Goal: Information Seeking & Learning: Find specific page/section

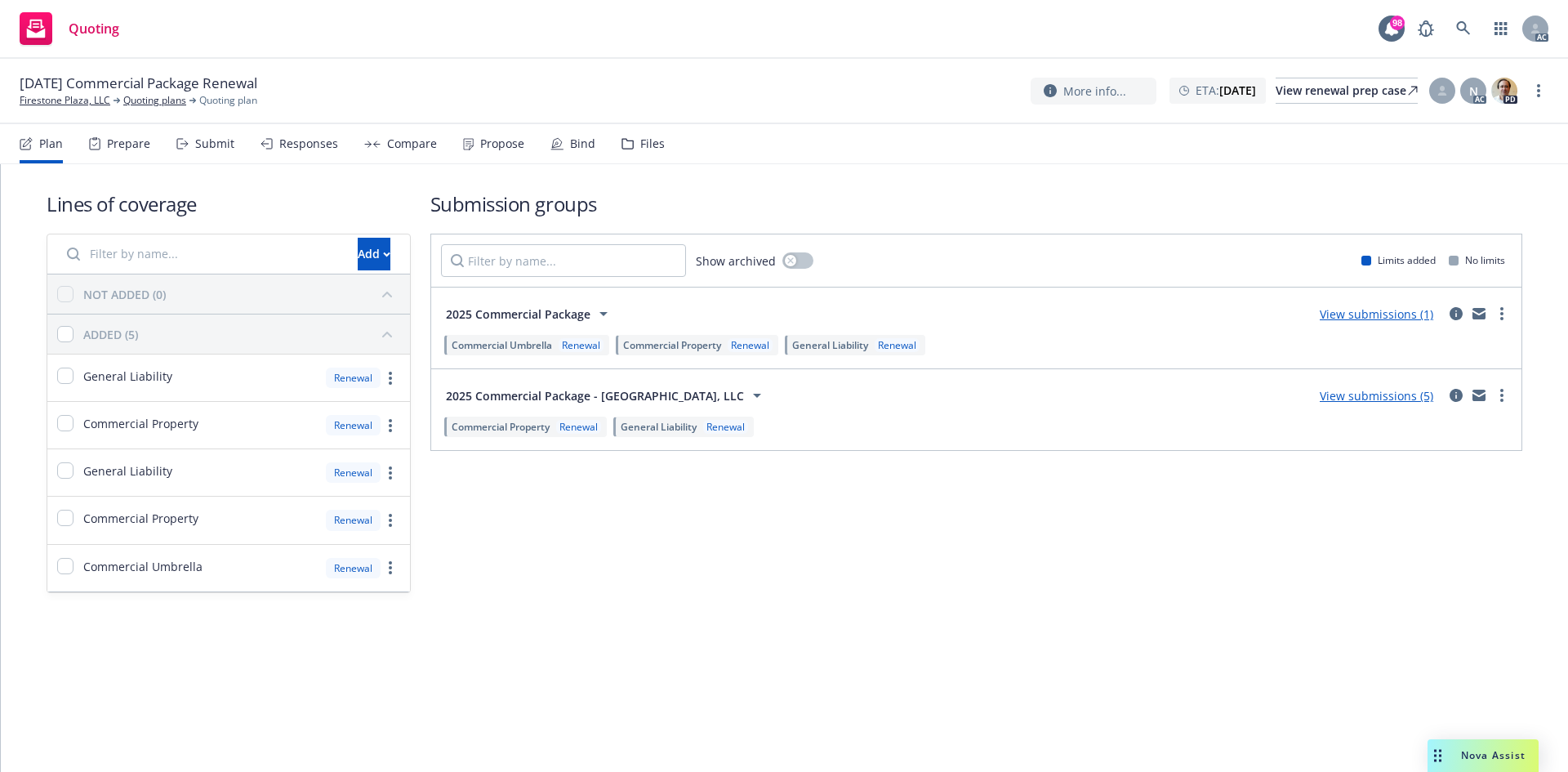
click at [125, 133] on div "Prepare" at bounding box center [119, 143] width 61 height 39
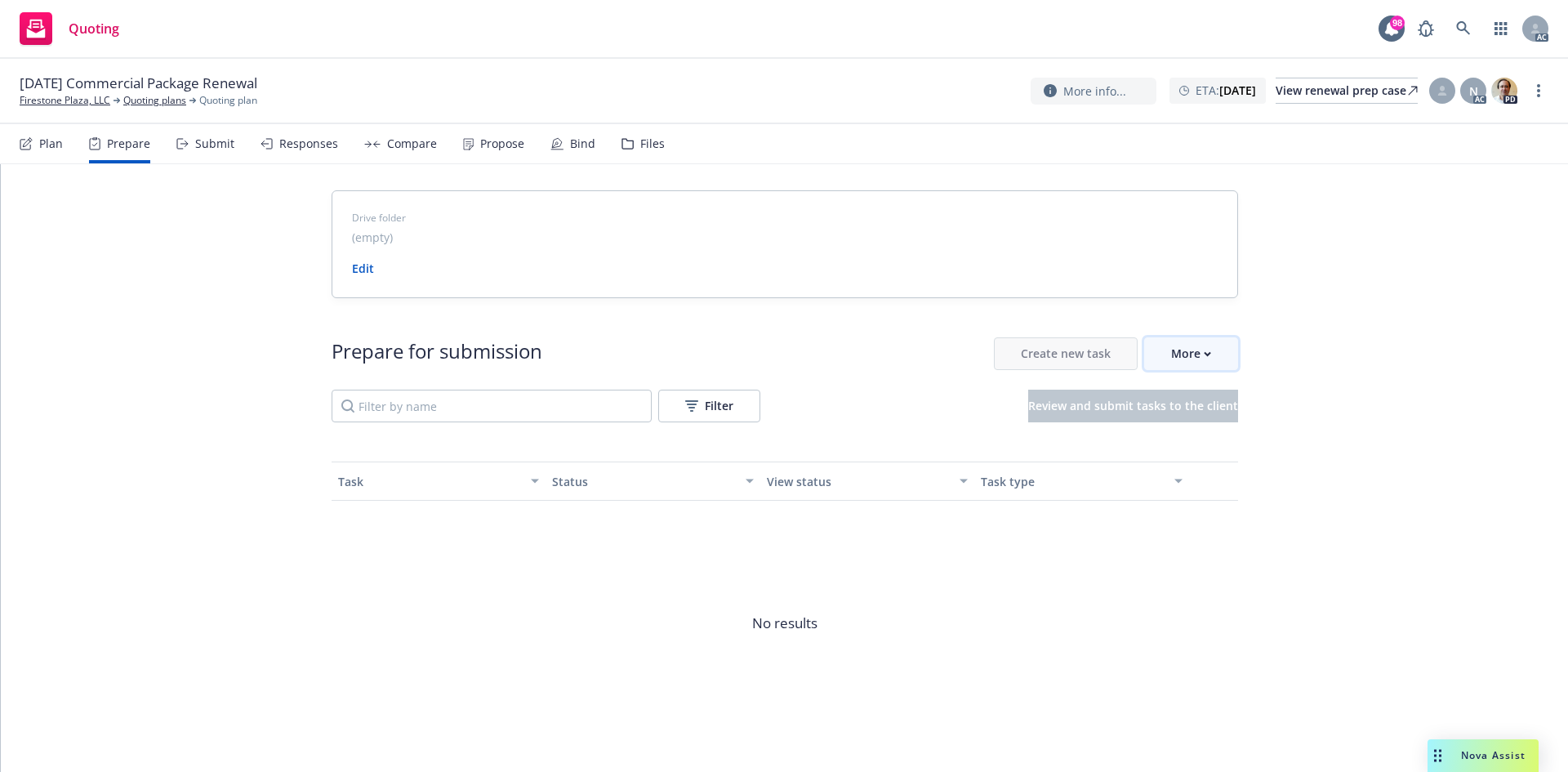
click at [1186, 363] on div "More" at bounding box center [1191, 353] width 40 height 31
click at [46, 107] on link "Firestone Plaza, LLC" at bounding box center [65, 100] width 91 height 15
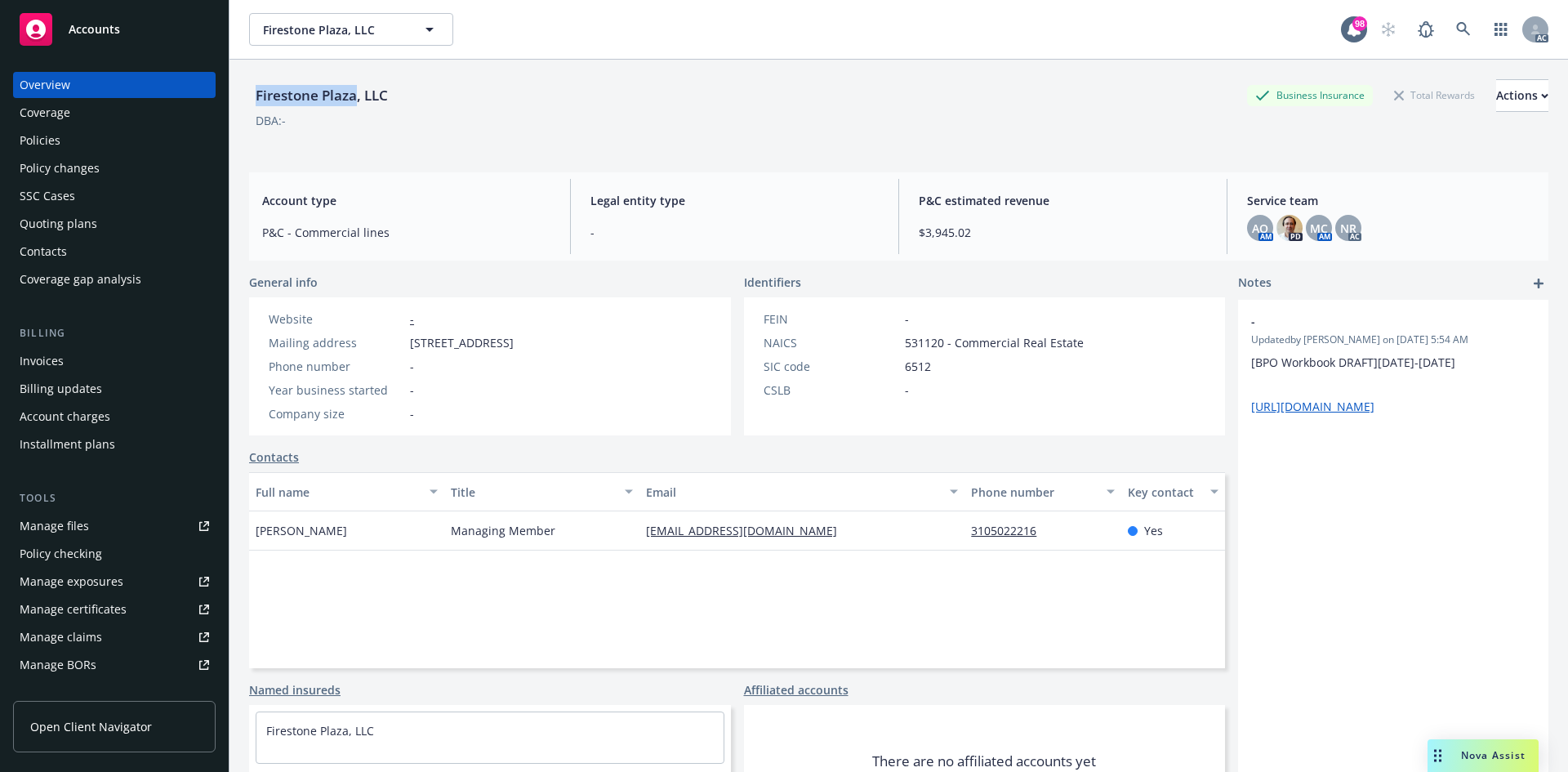
drag, startPoint x: 251, startPoint y: 99, endPoint x: 354, endPoint y: 95, distance: 103.1
click at [354, 95] on div "Firestone Plaza, LLC" at bounding box center [322, 95] width 145 height 21
copy div "[GEOGRAPHIC_DATA]"
drag, startPoint x: 256, startPoint y: 528, endPoint x: 363, endPoint y: 524, distance: 107.1
click at [363, 524] on div "[PERSON_NAME]" at bounding box center [347, 530] width 195 height 39
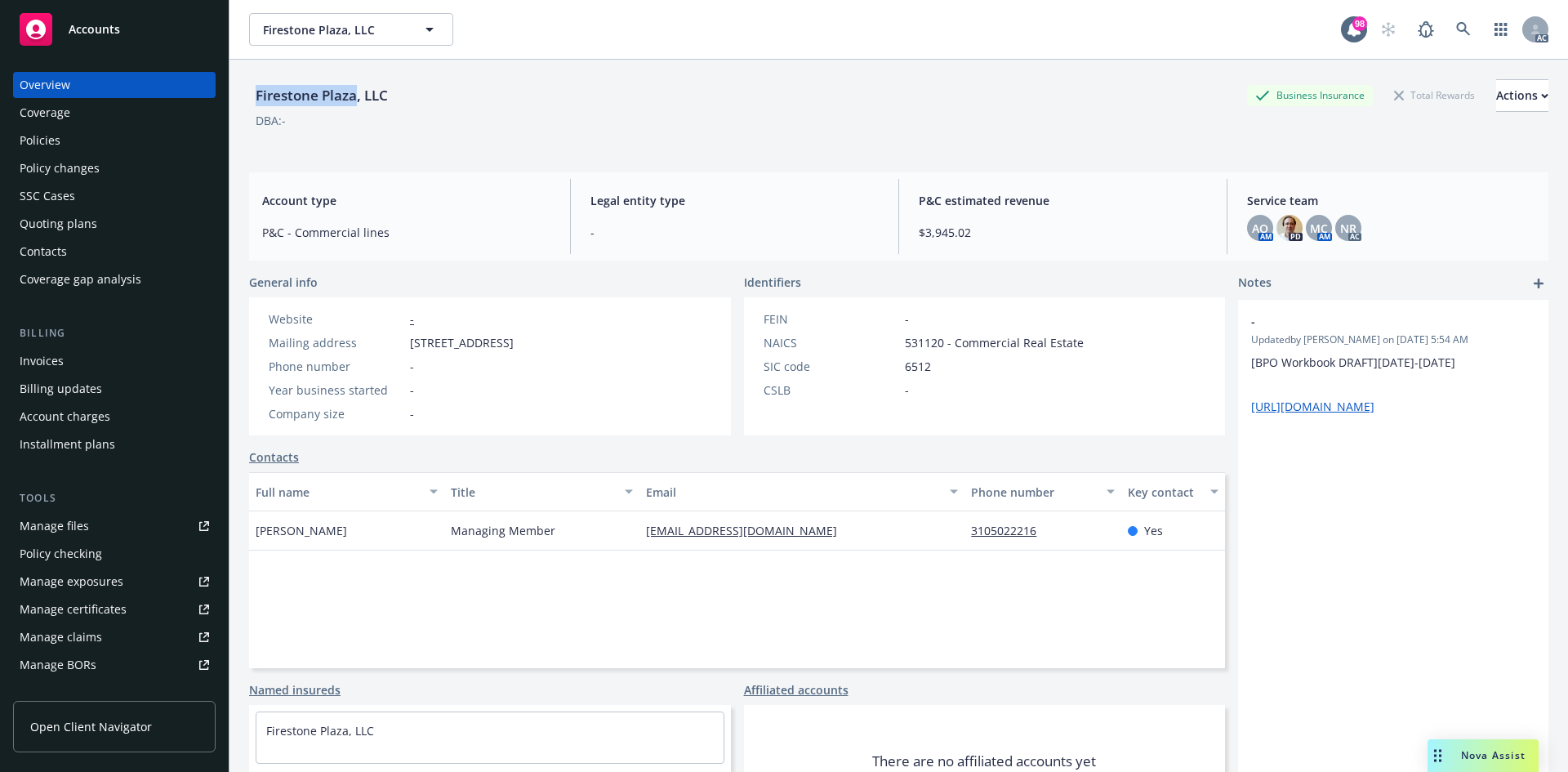
copy span "[PERSON_NAME]"
click at [61, 148] on div "Policies" at bounding box center [115, 140] width 189 height 26
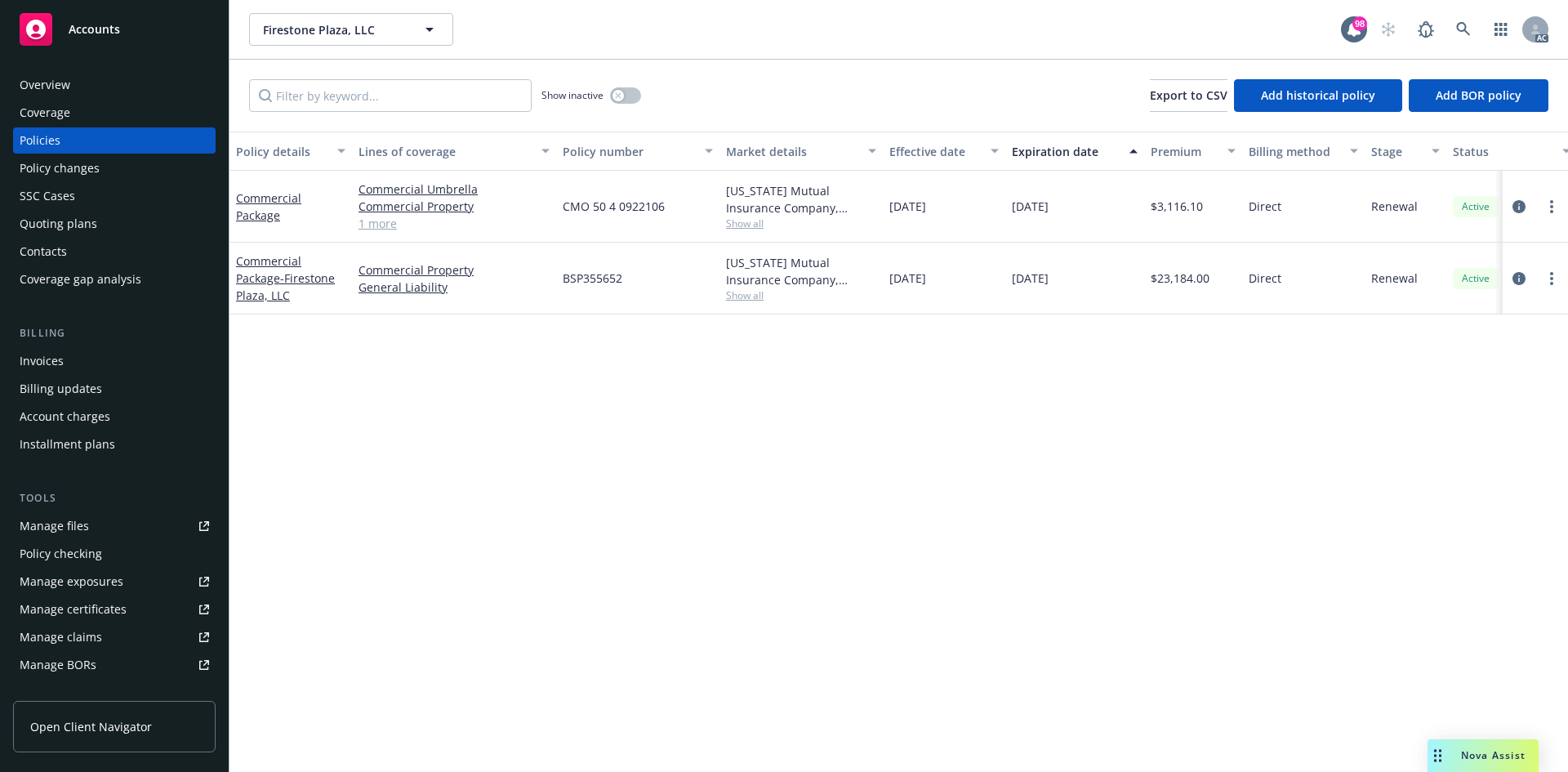
click at [382, 224] on link "1 more" at bounding box center [454, 223] width 191 height 17
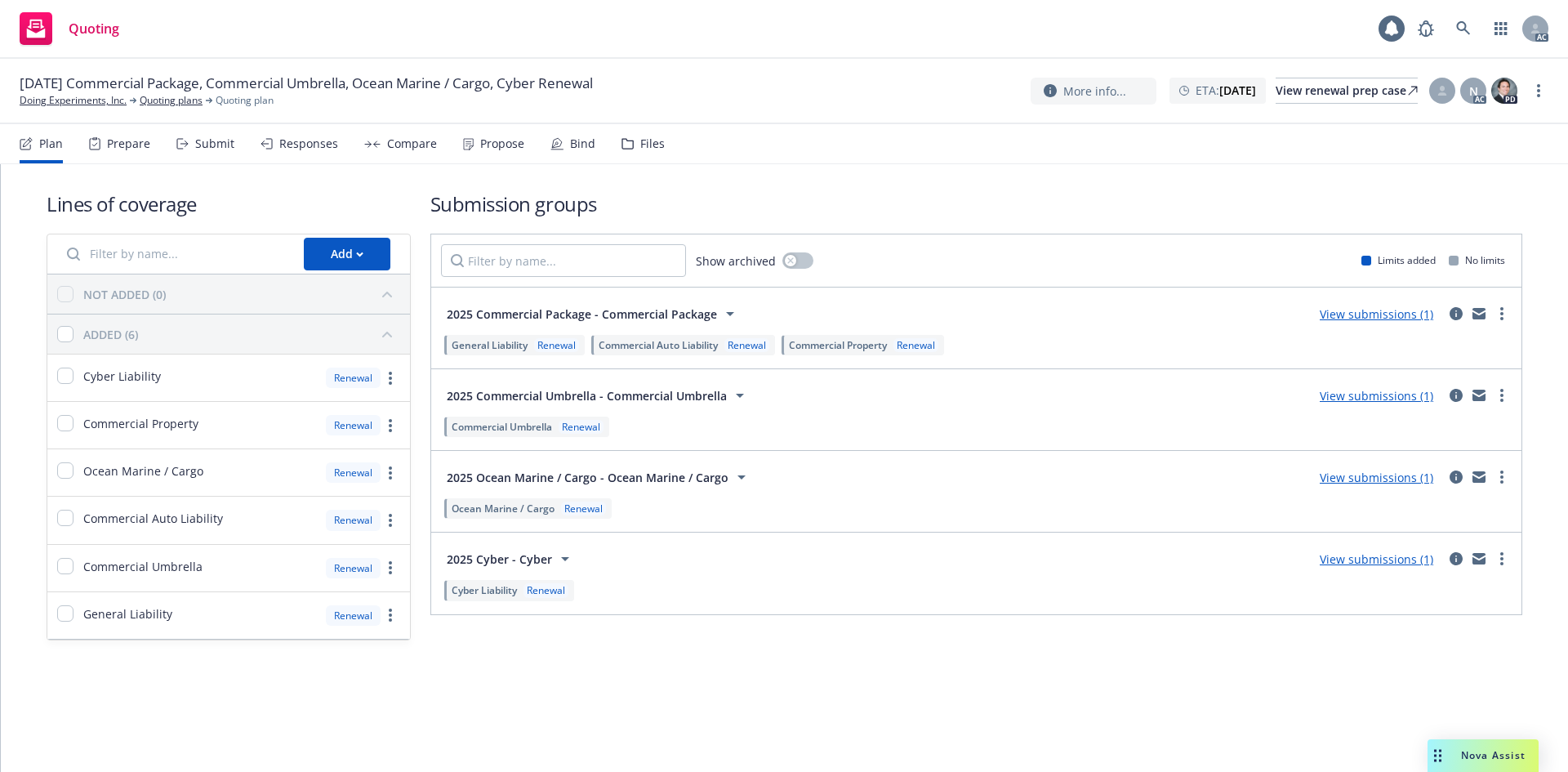
click at [122, 147] on div "Prepare" at bounding box center [128, 143] width 43 height 13
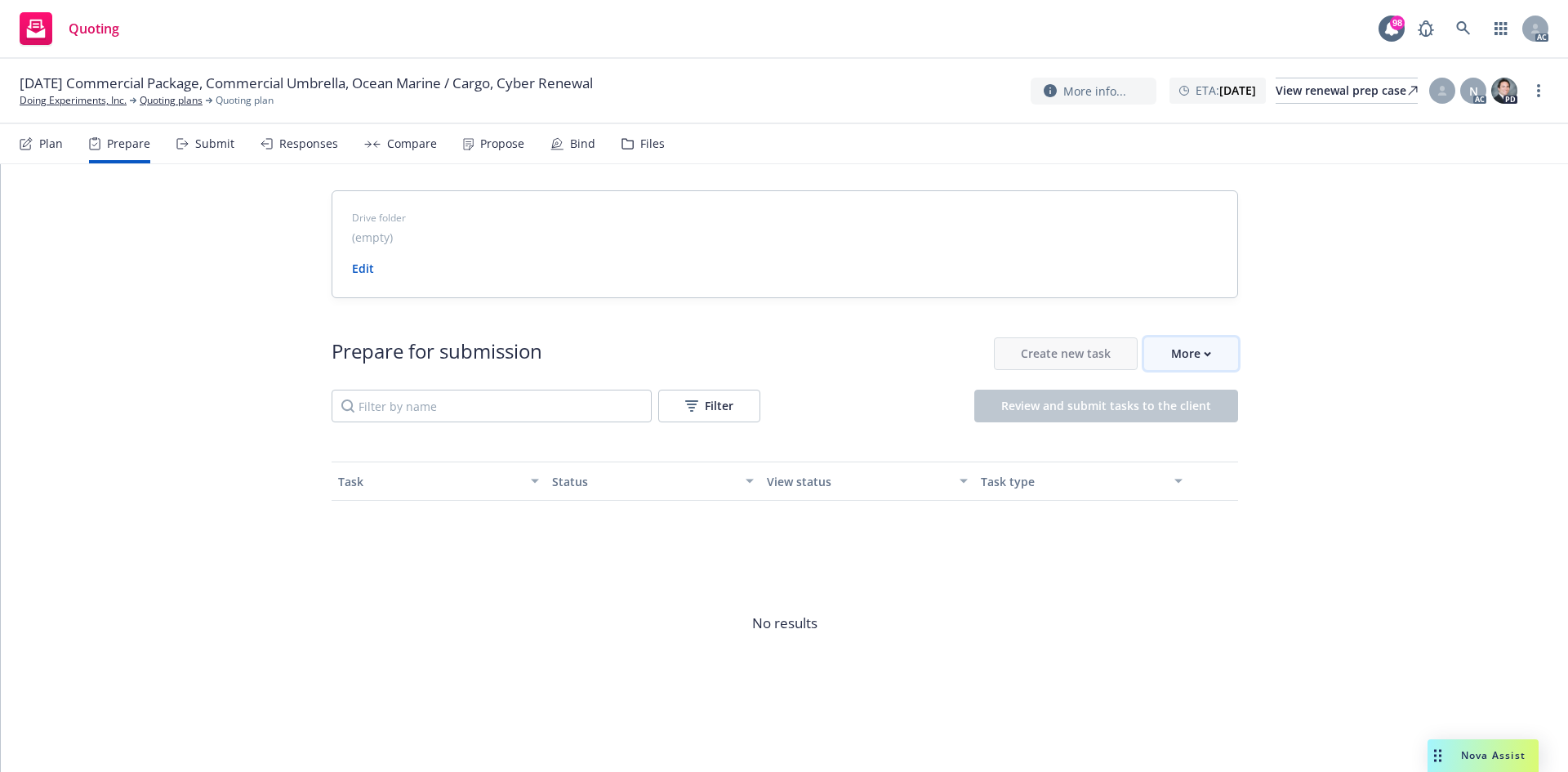
click at [1204, 356] on icon "button" at bounding box center [1207, 355] width 7 height 6
click at [1212, 428] on span "Go to Indio account" at bounding box center [1211, 428] width 145 height 16
click at [1172, 356] on div "More" at bounding box center [1191, 353] width 40 height 31
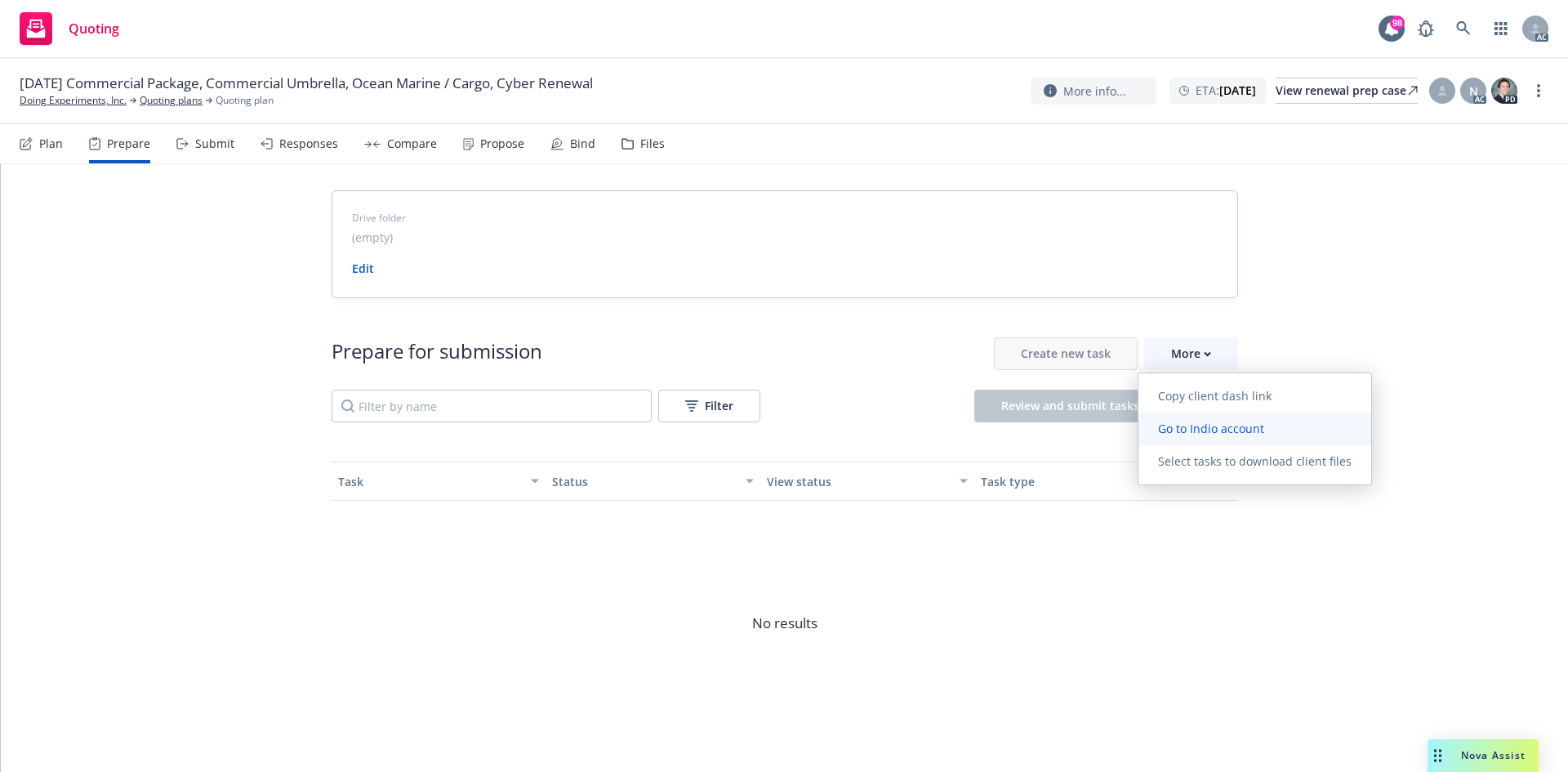
click at [1189, 427] on span "Go to Indio account" at bounding box center [1211, 428] width 145 height 16
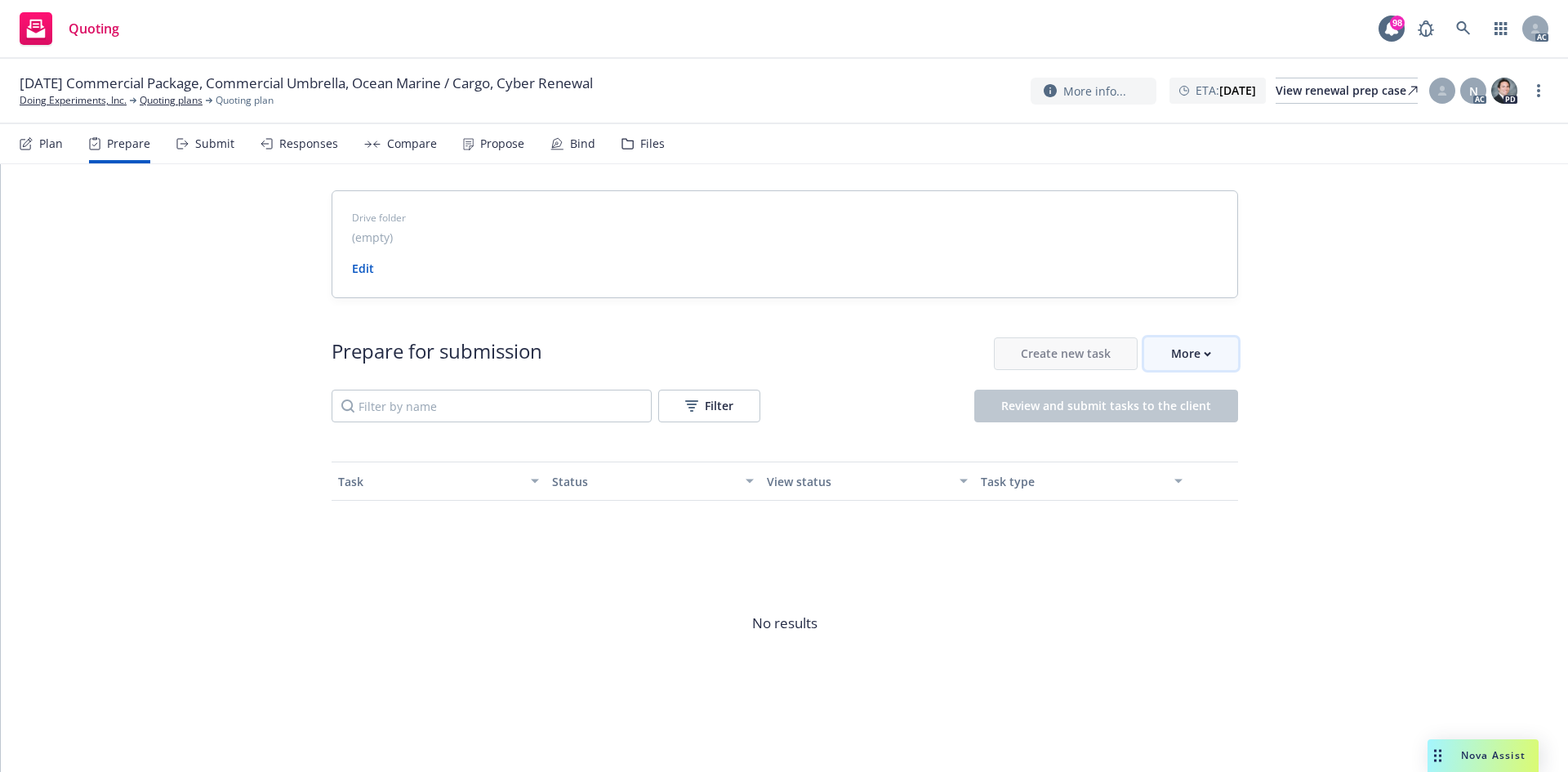
click at [1183, 369] on div "More" at bounding box center [1191, 353] width 40 height 31
click at [39, 108] on div "12/08/25 Commercial Package, Commercial Umbrella, Ocean Marine / Cargo, Cyber R…" at bounding box center [784, 92] width 1568 height 66
click at [57, 99] on link "Doing Experiments, Inc." at bounding box center [73, 100] width 107 height 15
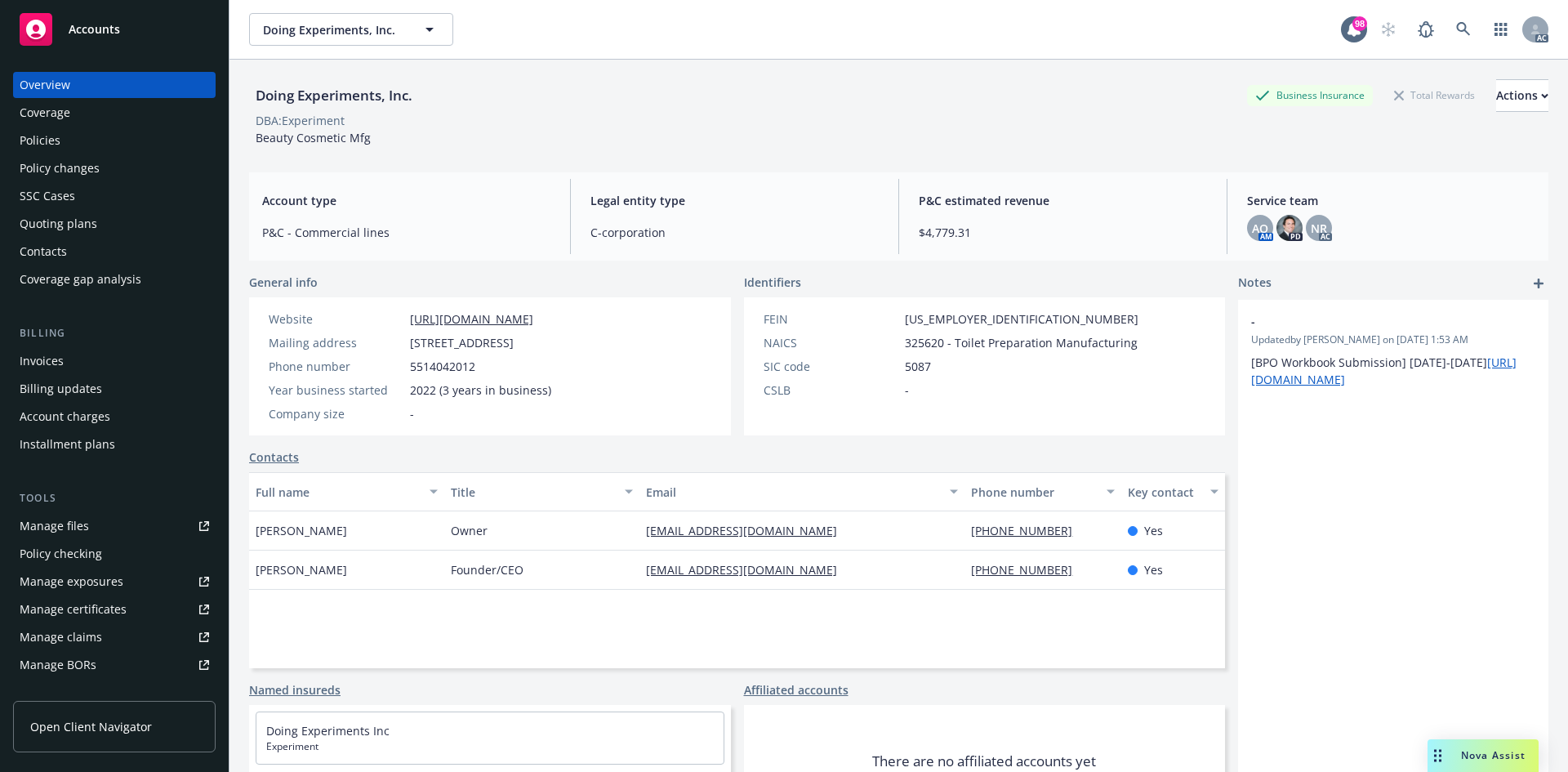
click at [107, 137] on div "Policies" at bounding box center [115, 140] width 189 height 26
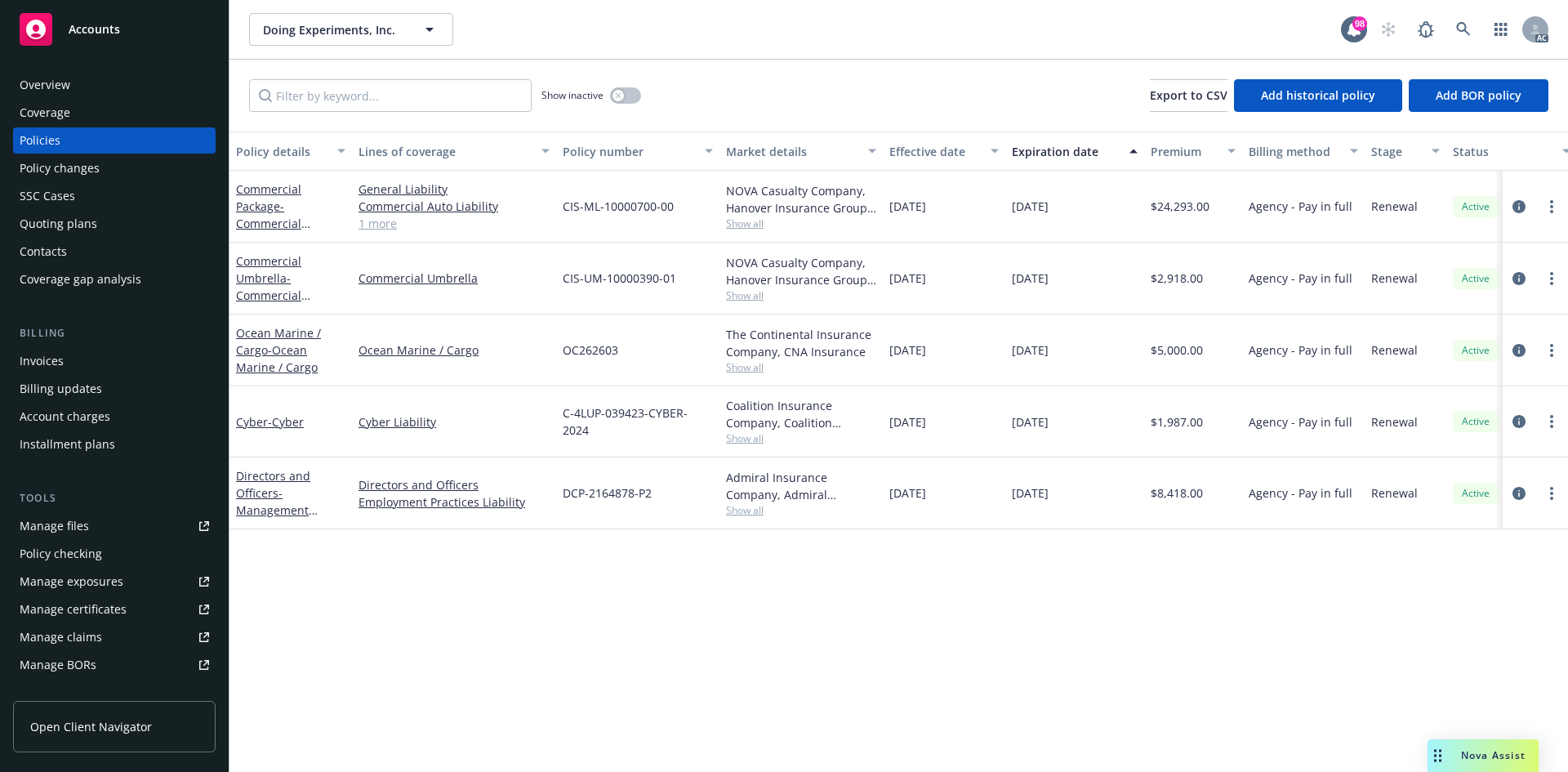
click at [391, 220] on link "1 more" at bounding box center [454, 223] width 191 height 17
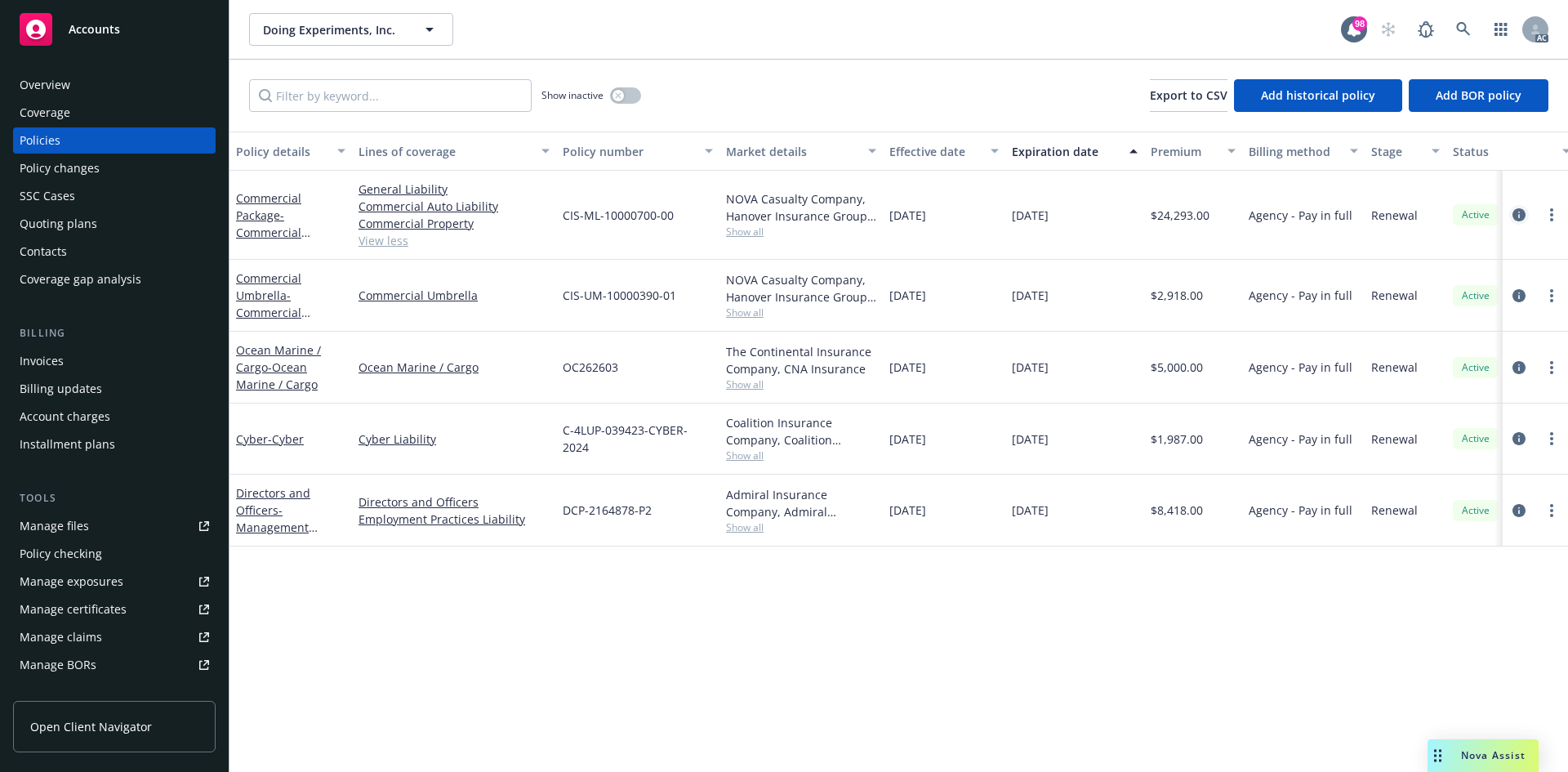
click at [1519, 208] on icon "circleInformation" at bounding box center [1519, 214] width 13 height 13
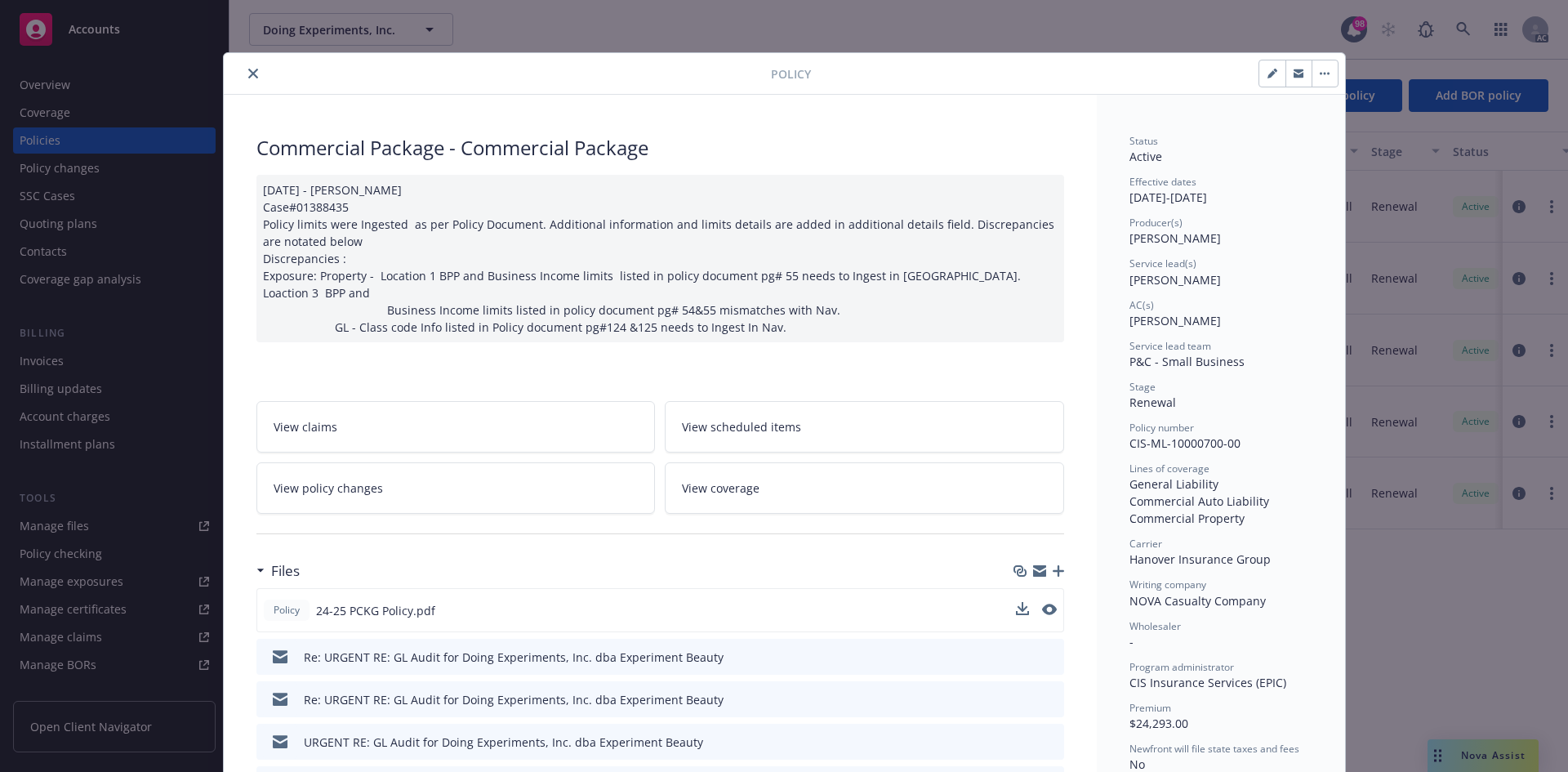
scroll to position [245, 0]
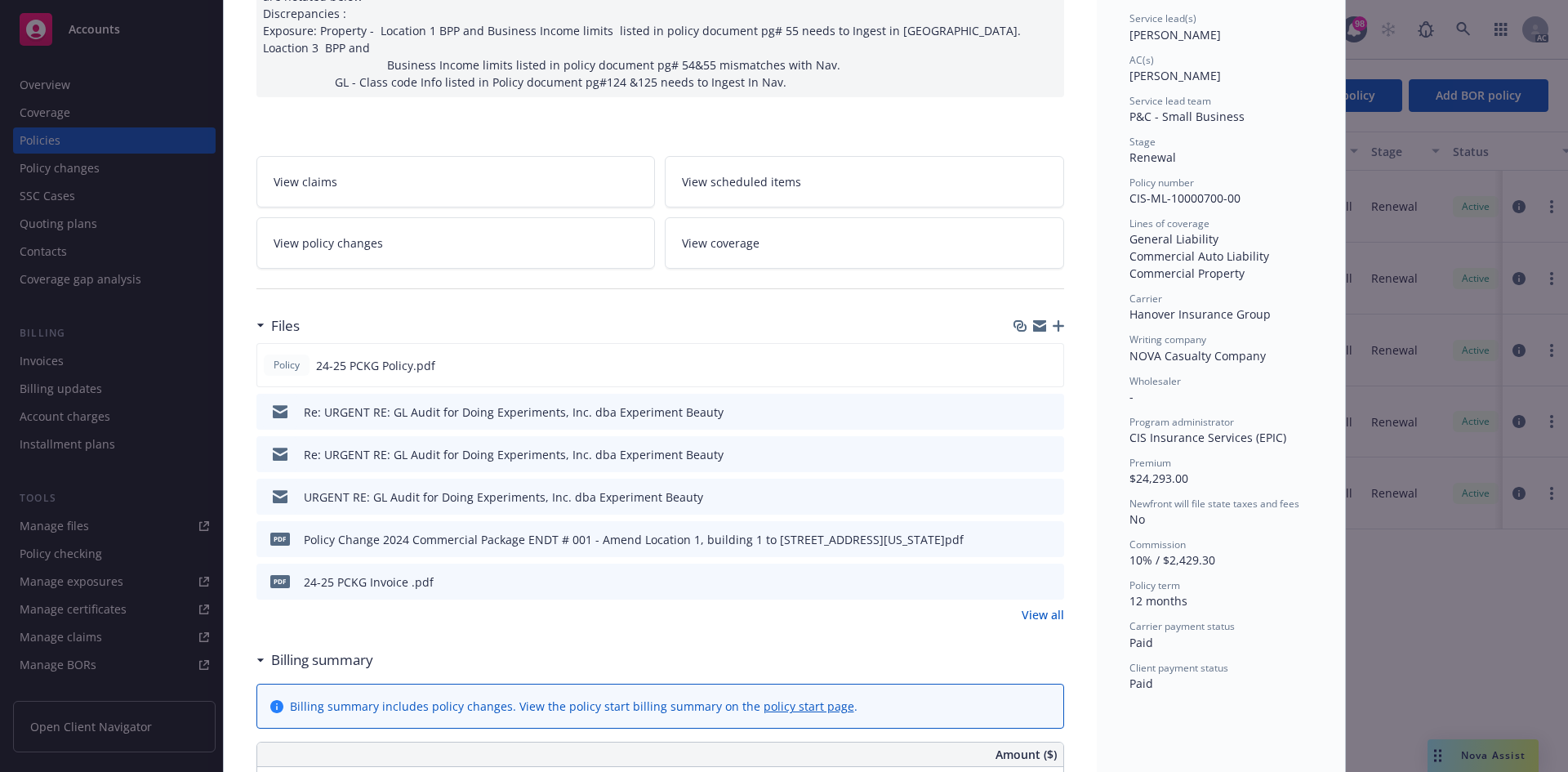
click at [1033, 606] on link "View all" at bounding box center [1043, 614] width 43 height 17
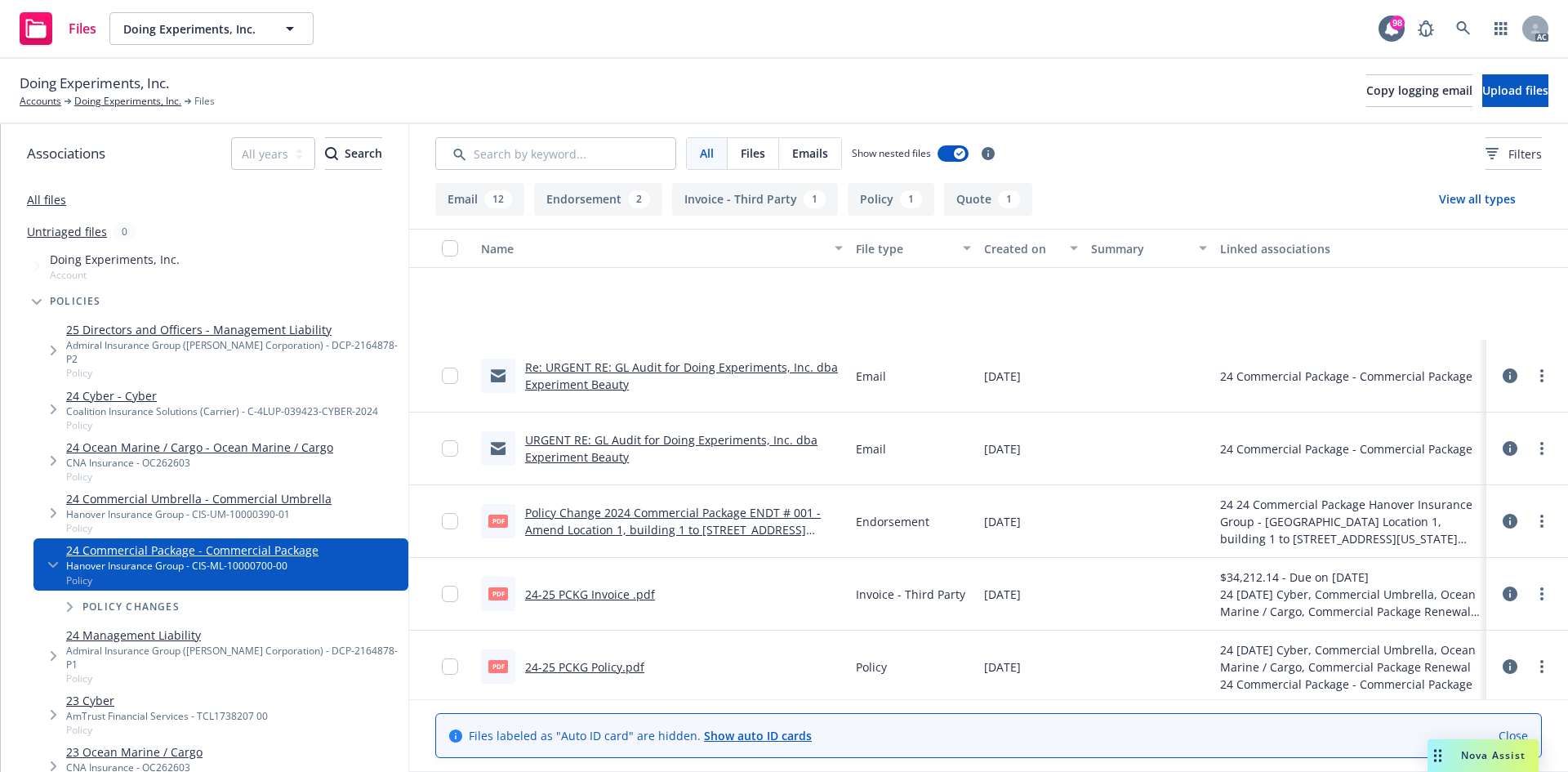
scroll to position [245, 0]
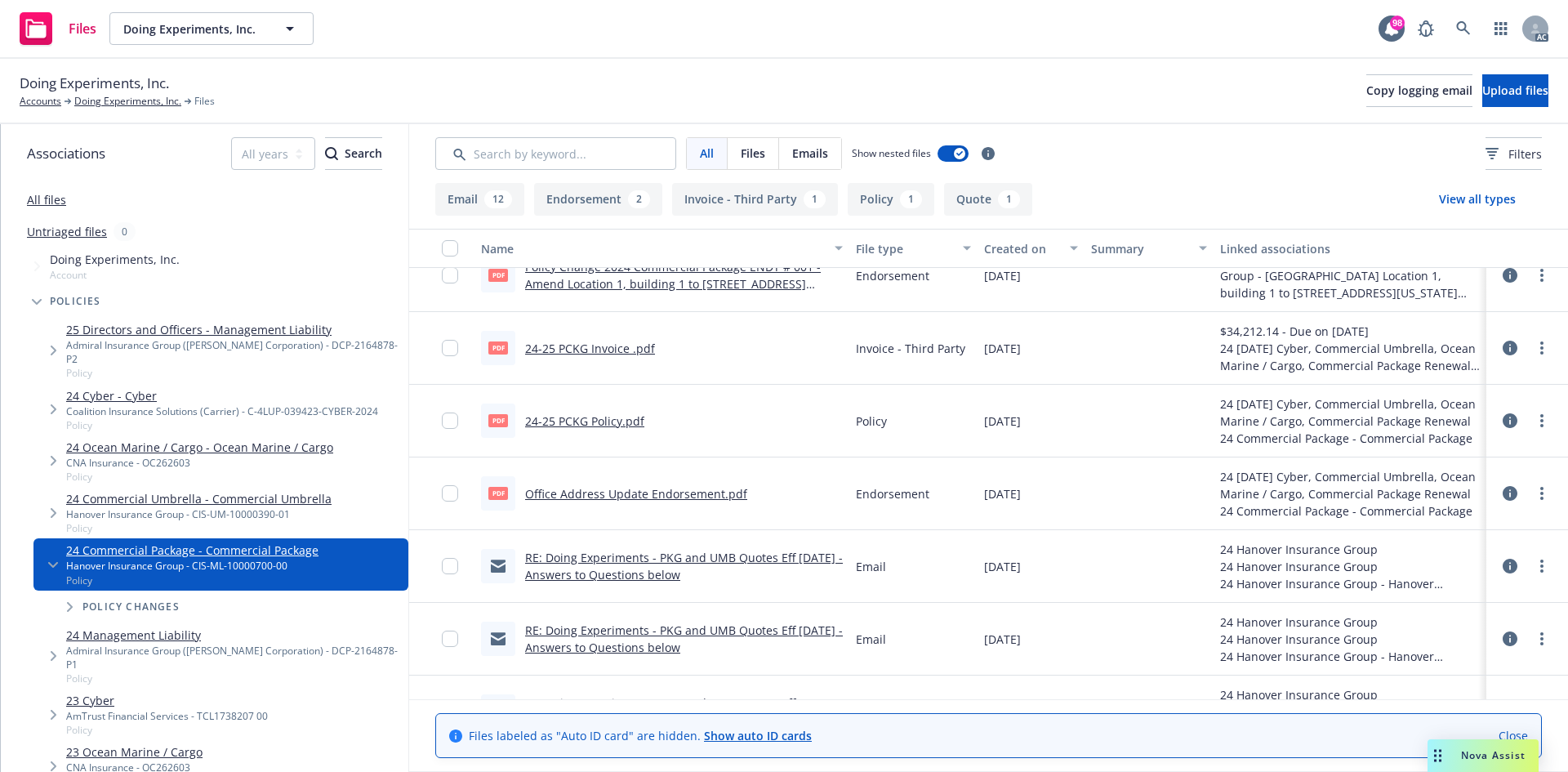
click at [596, 419] on link "24-25 PCKG Policy.pdf" at bounding box center [585, 421] width 120 height 16
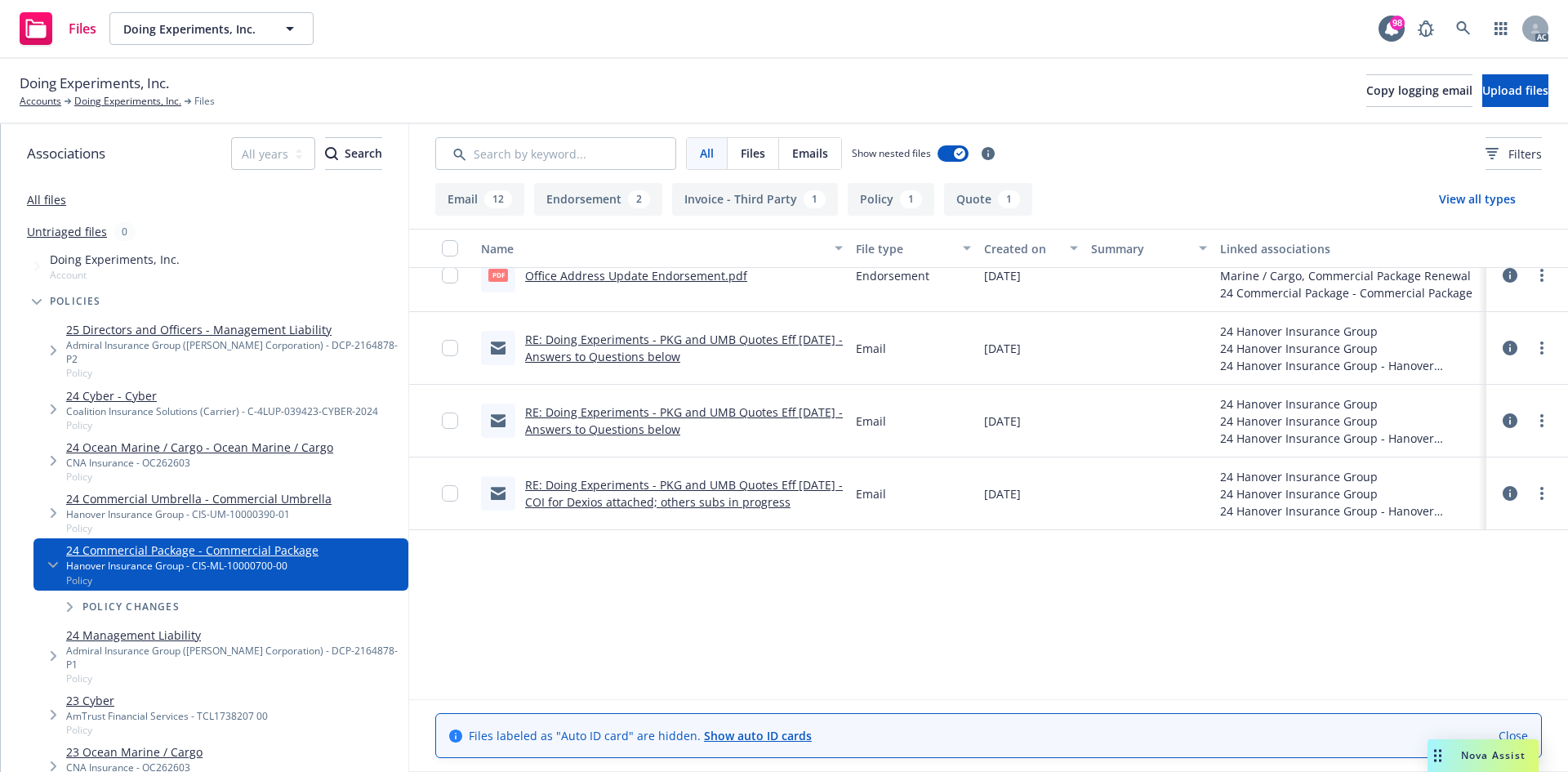
scroll to position [137, 0]
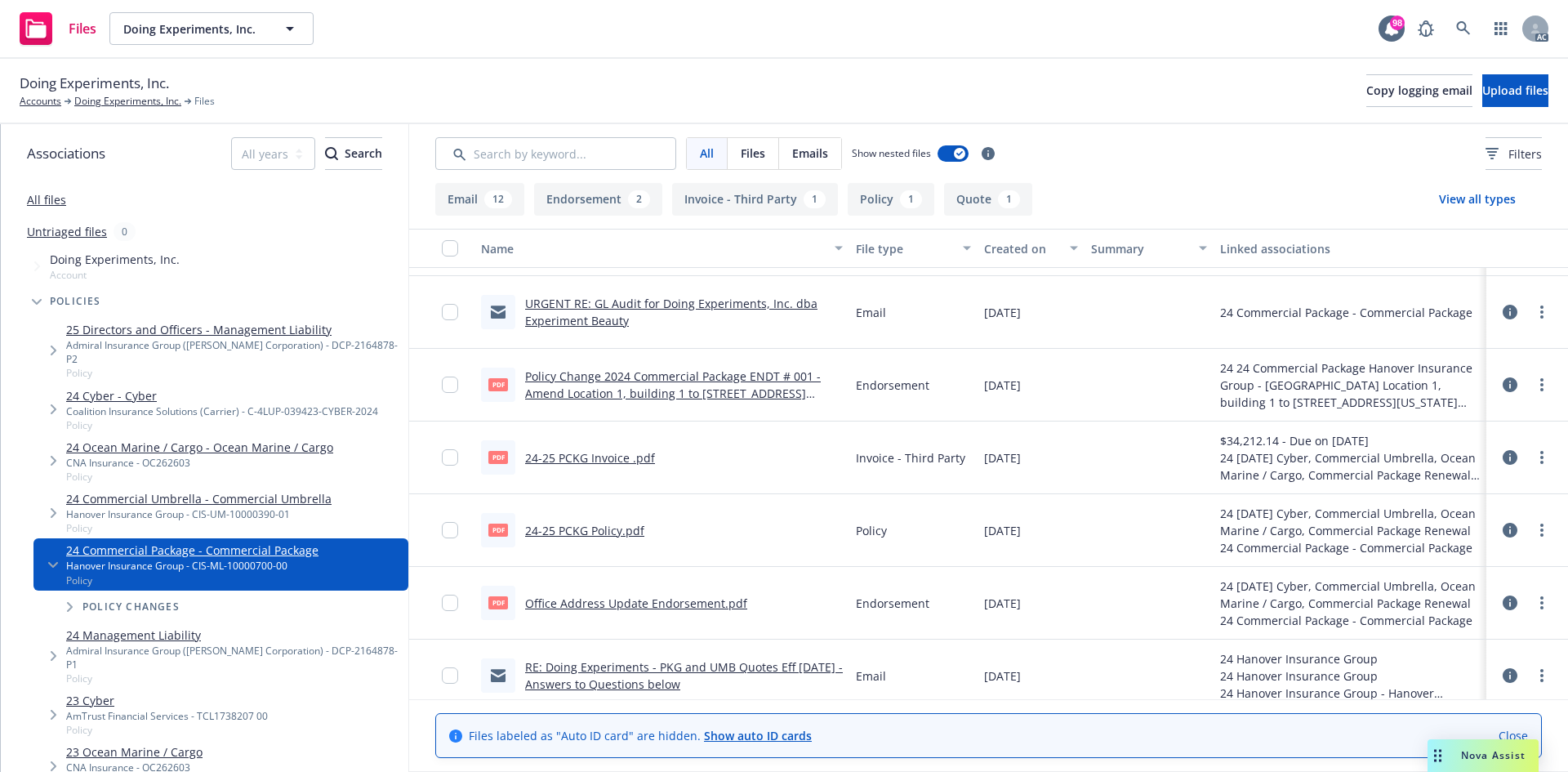
click at [639, 602] on link "Office Address Update Endorsement.pdf" at bounding box center [636, 604] width 222 height 16
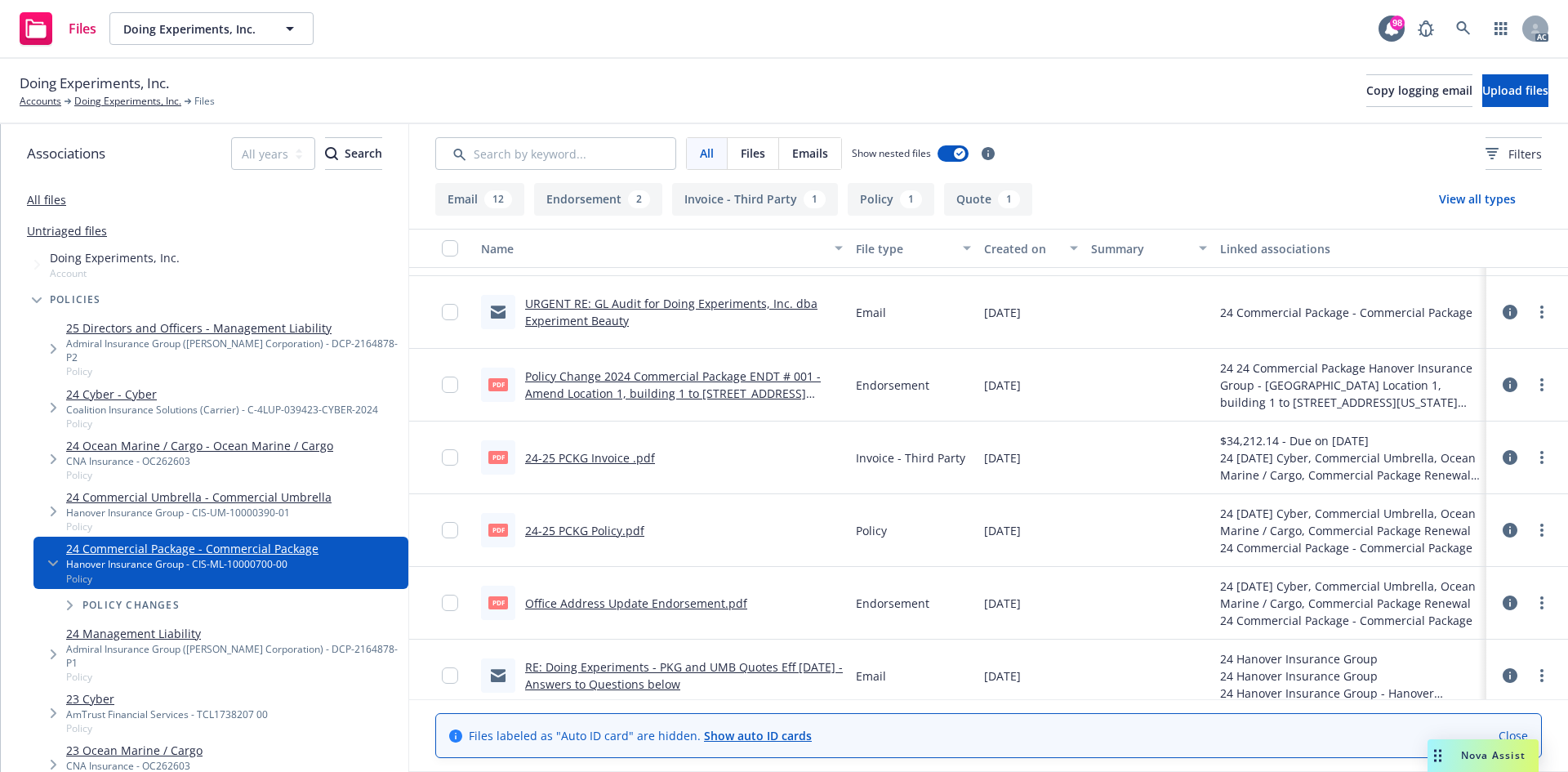
scroll to position [0, 0]
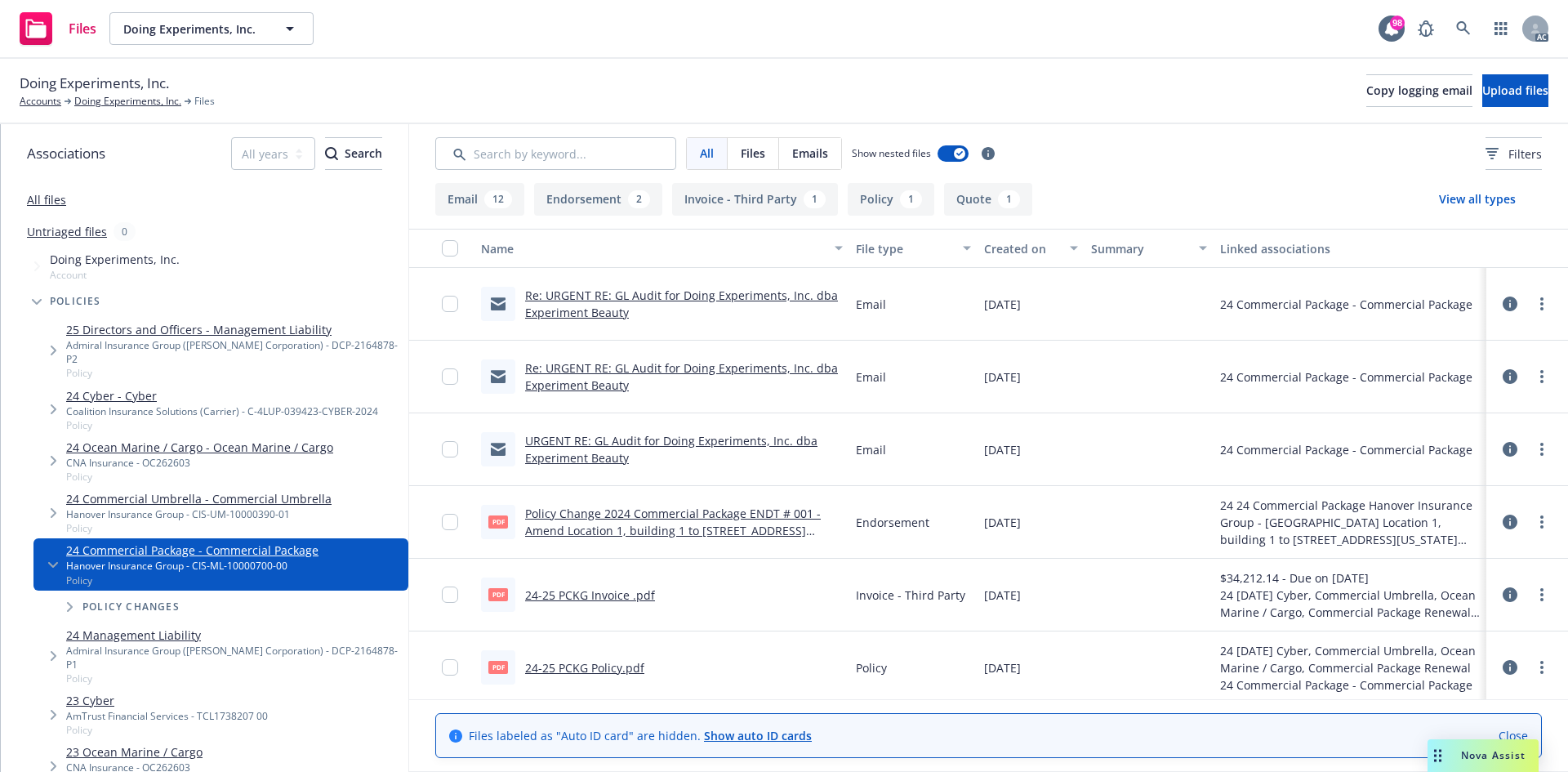
click at [759, 514] on link "Policy Change 2024 Commercial Package ENDT # 001 - Amend Location 1, building 1…" at bounding box center [672, 531] width 296 height 50
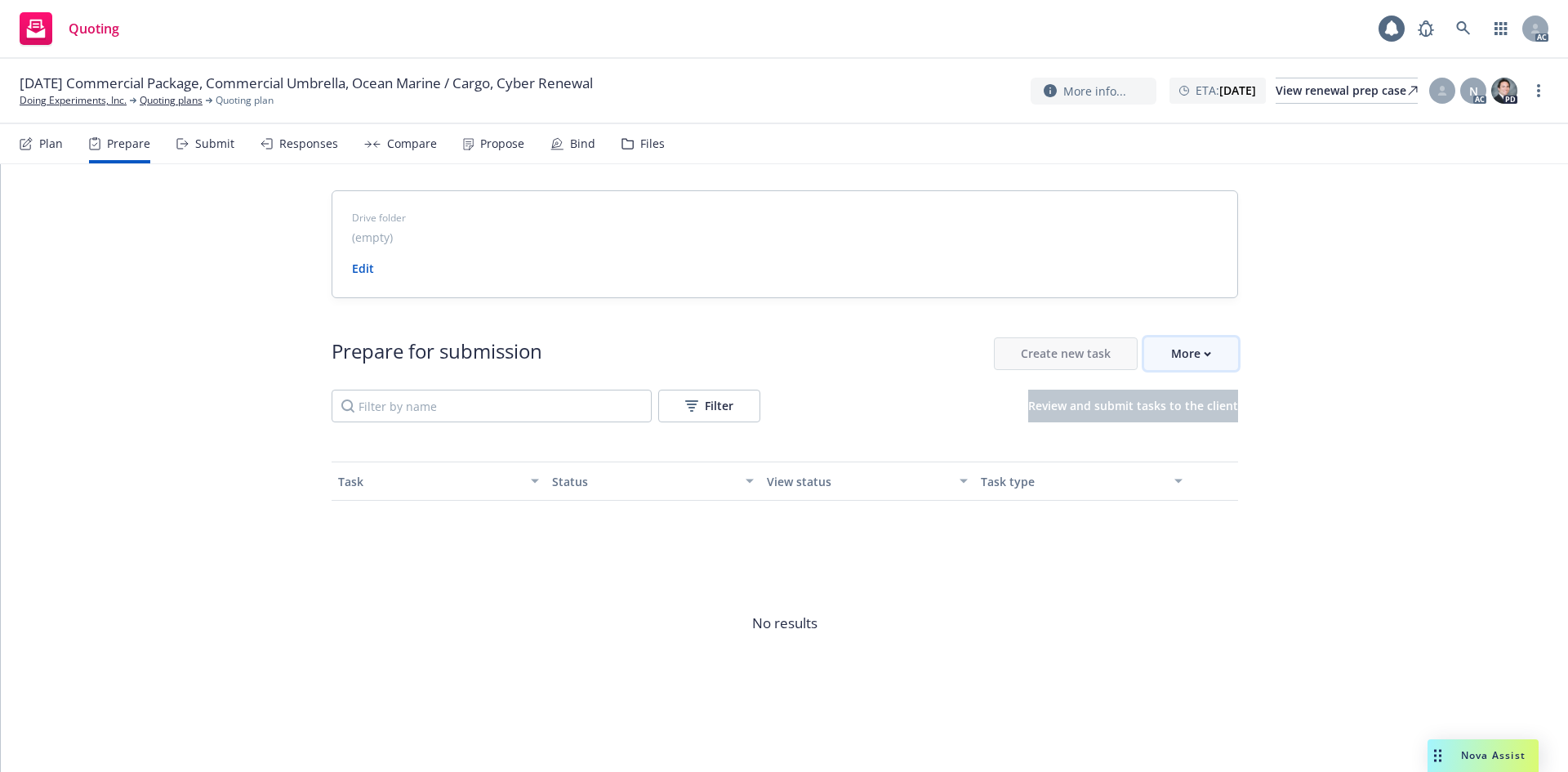
click at [1173, 351] on div "More" at bounding box center [1191, 353] width 40 height 31
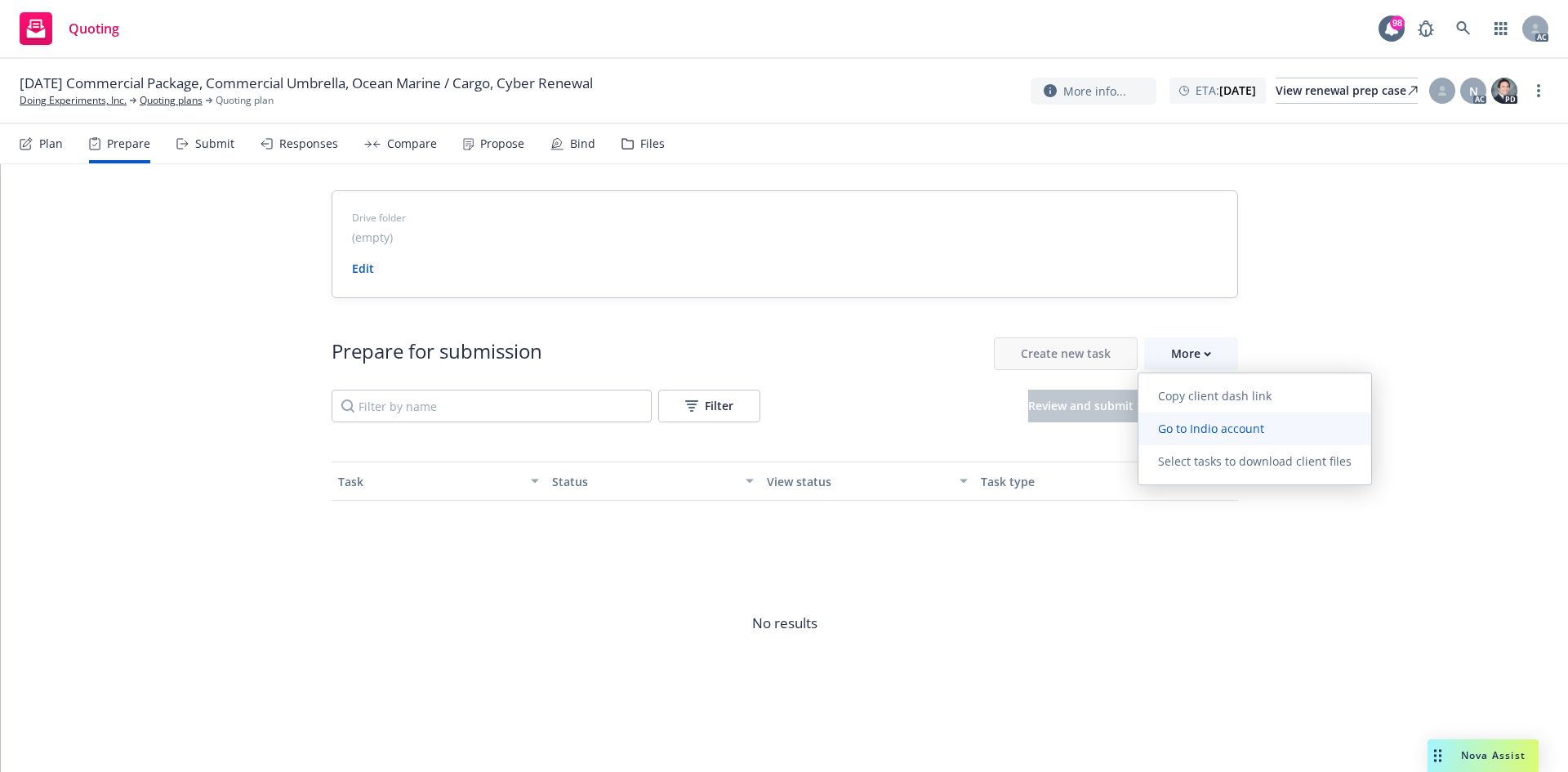
click at [1184, 417] on link "Go to Indio account" at bounding box center [1255, 428] width 233 height 33
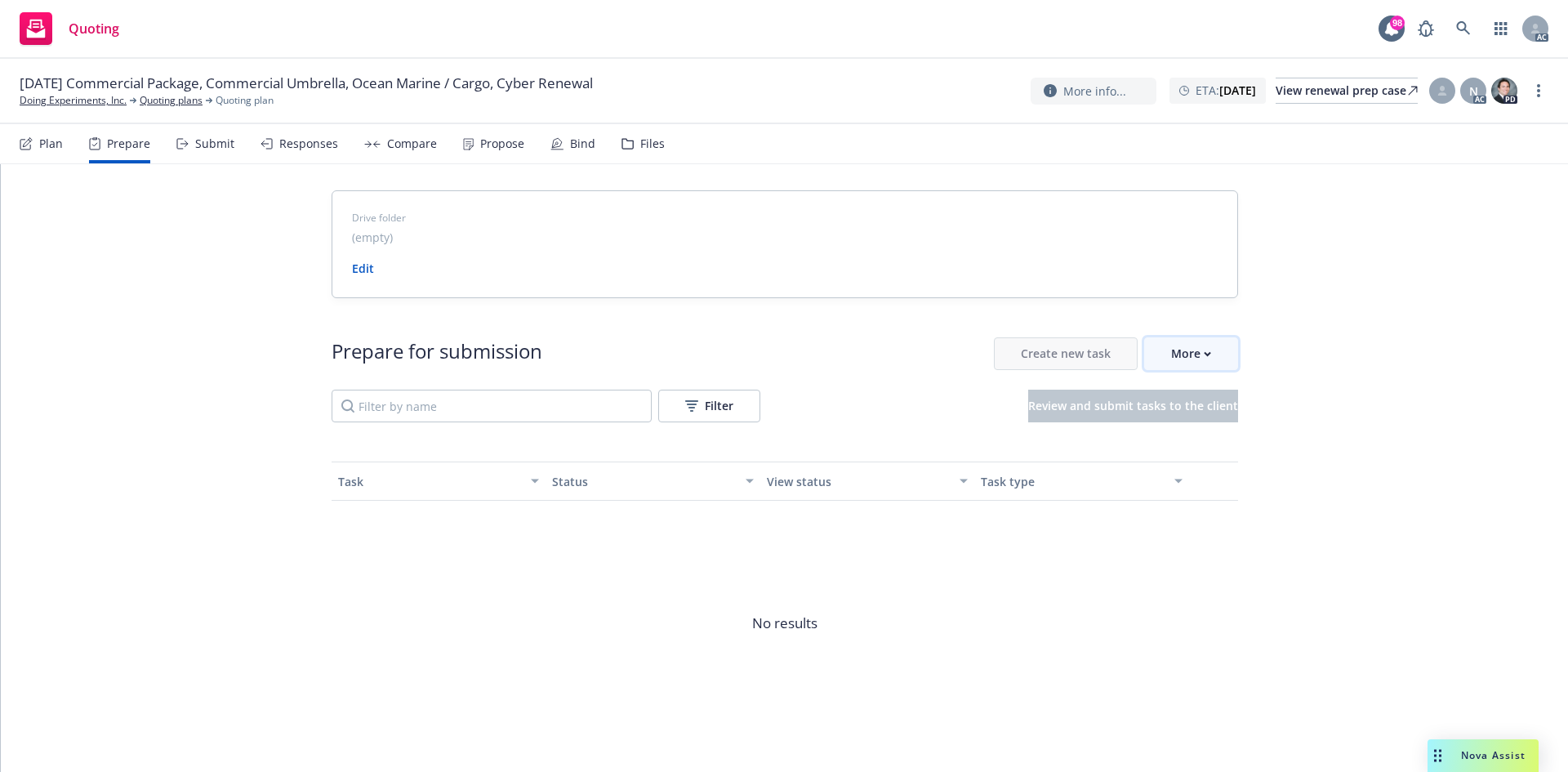
click at [1173, 338] on div "More" at bounding box center [1191, 353] width 40 height 31
click at [48, 97] on link "Doing Experiments, Inc." at bounding box center [73, 100] width 107 height 15
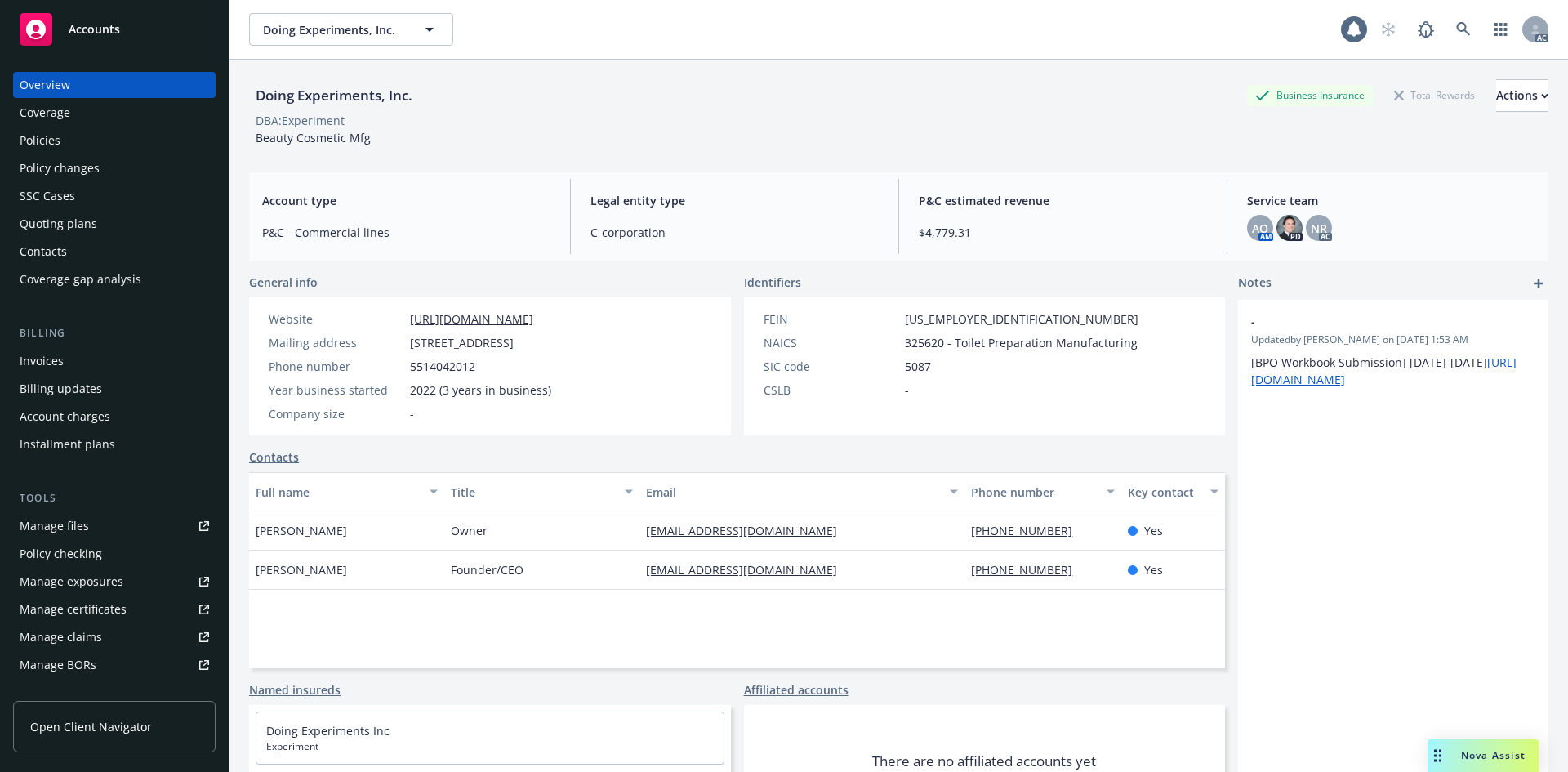
click at [132, 137] on div "Policies" at bounding box center [115, 140] width 189 height 26
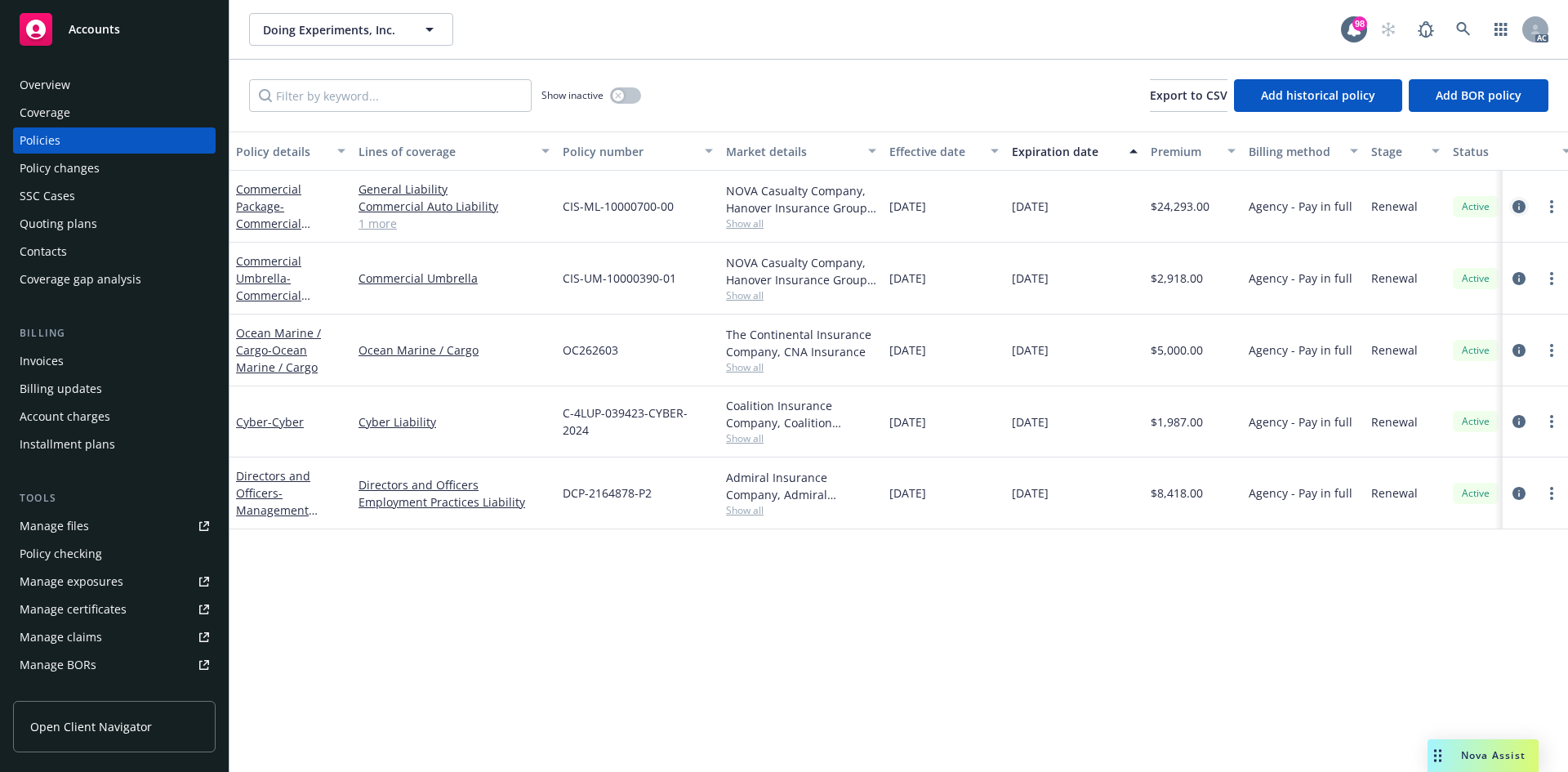
click at [1525, 203] on icon "circleInformation" at bounding box center [1519, 206] width 13 height 13
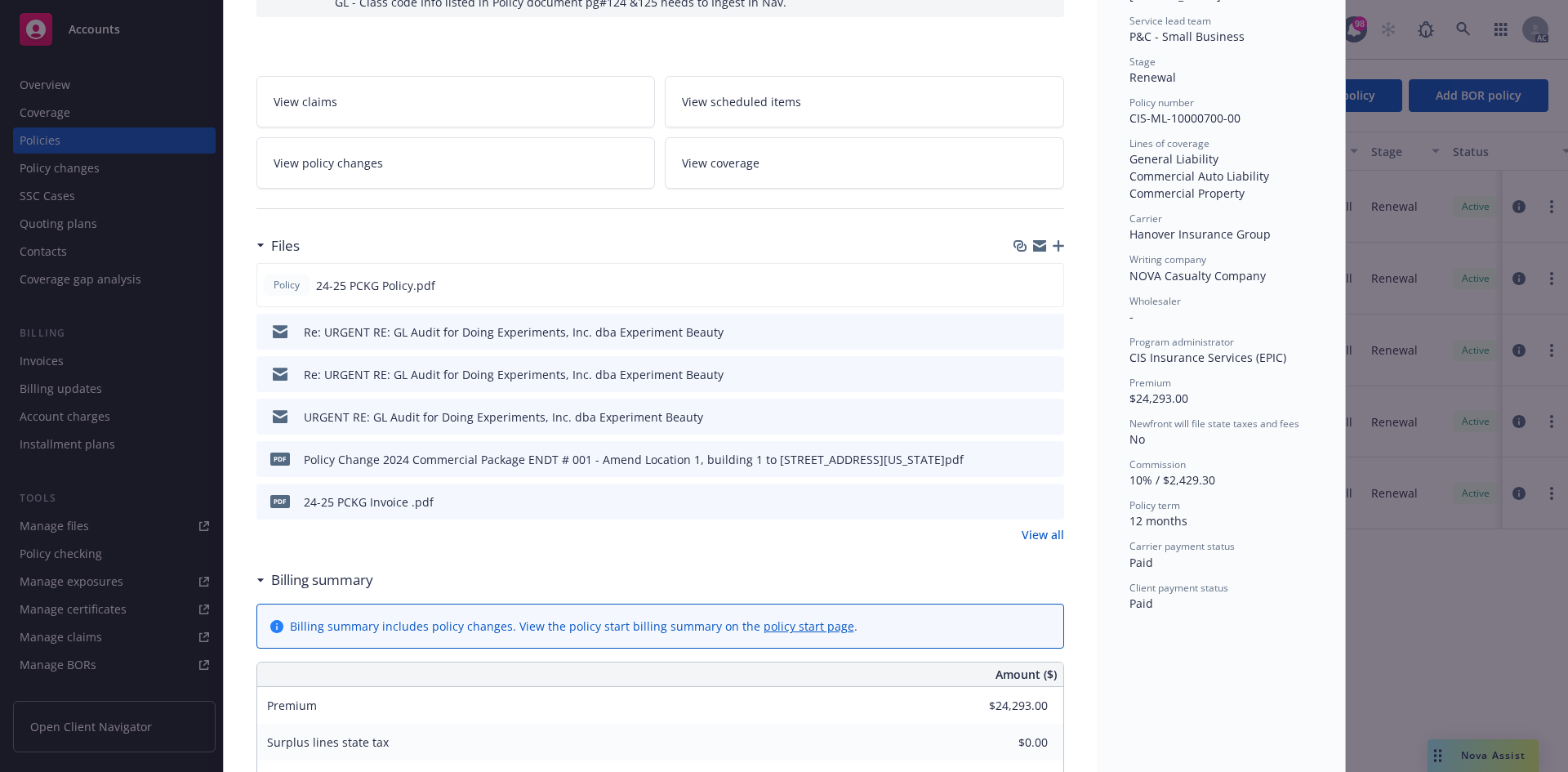
scroll to position [327, 0]
click at [1046, 524] on link "View all" at bounding box center [1043, 532] width 43 height 17
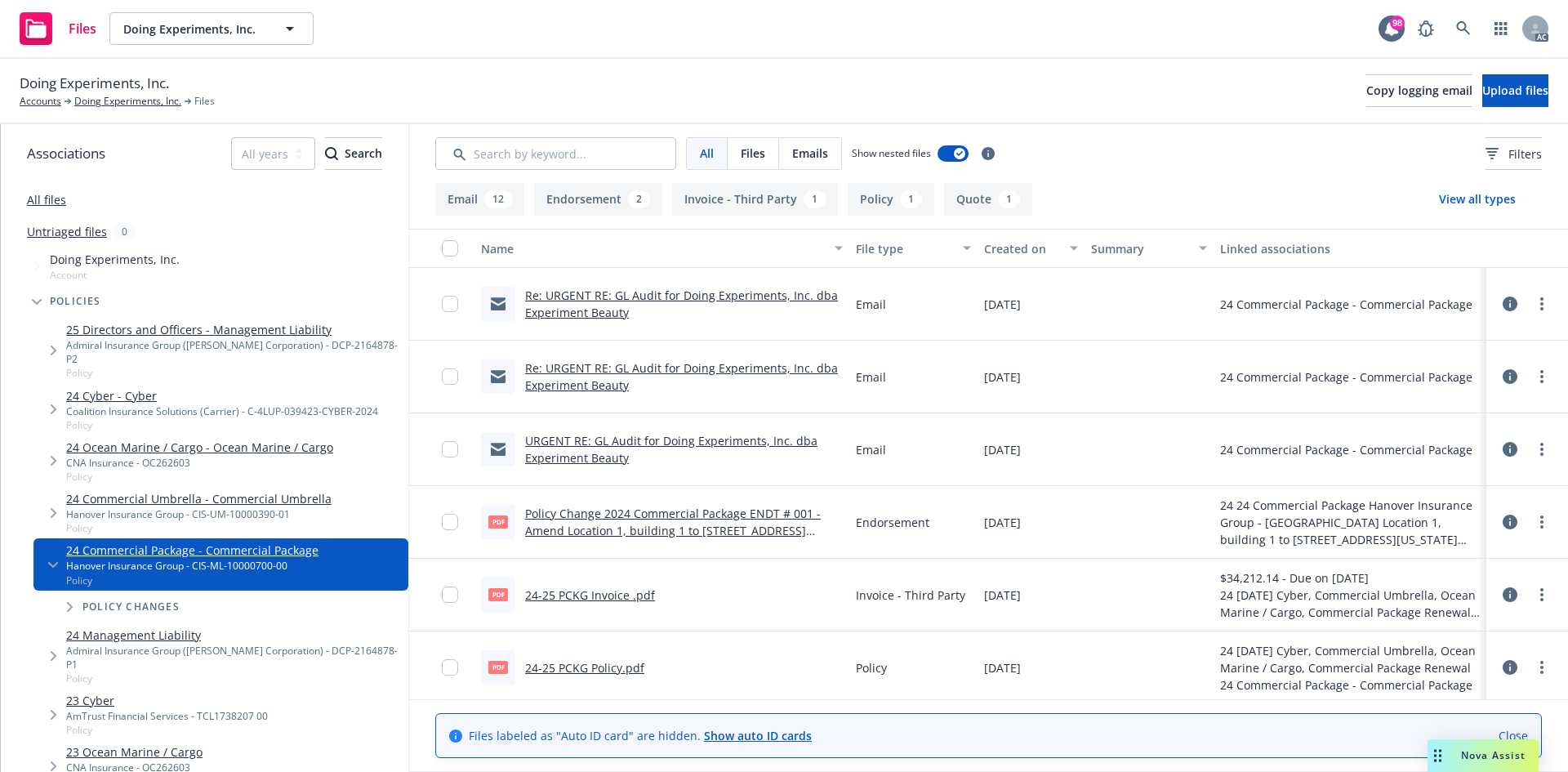
click at [554, 662] on link "24-25 PCKG Policy.pdf" at bounding box center [585, 668] width 120 height 16
